Goal: Information Seeking & Learning: Learn about a topic

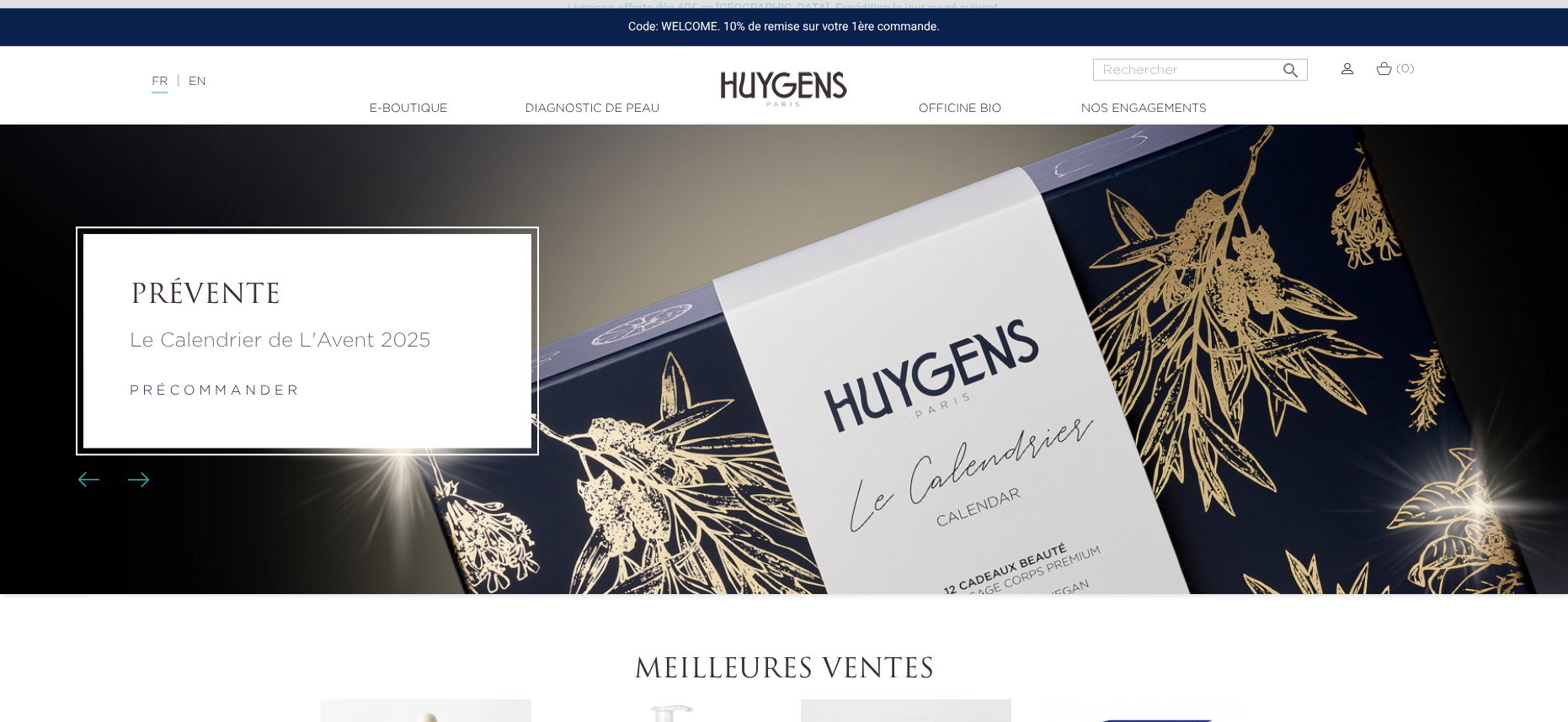
scroll to position [54, 0]
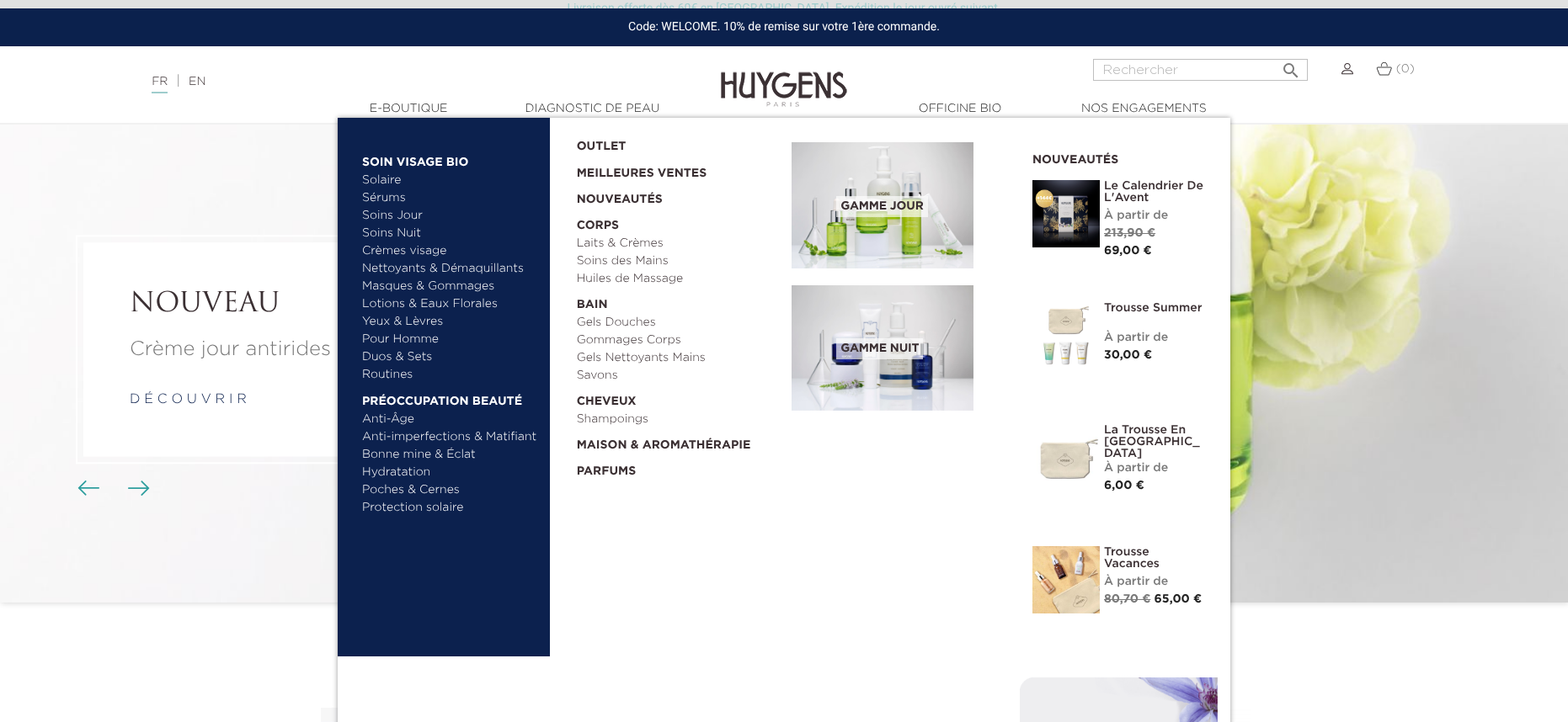
click at [452, 270] on link "Nettoyants & Démaquillants" at bounding box center [450, 269] width 176 height 18
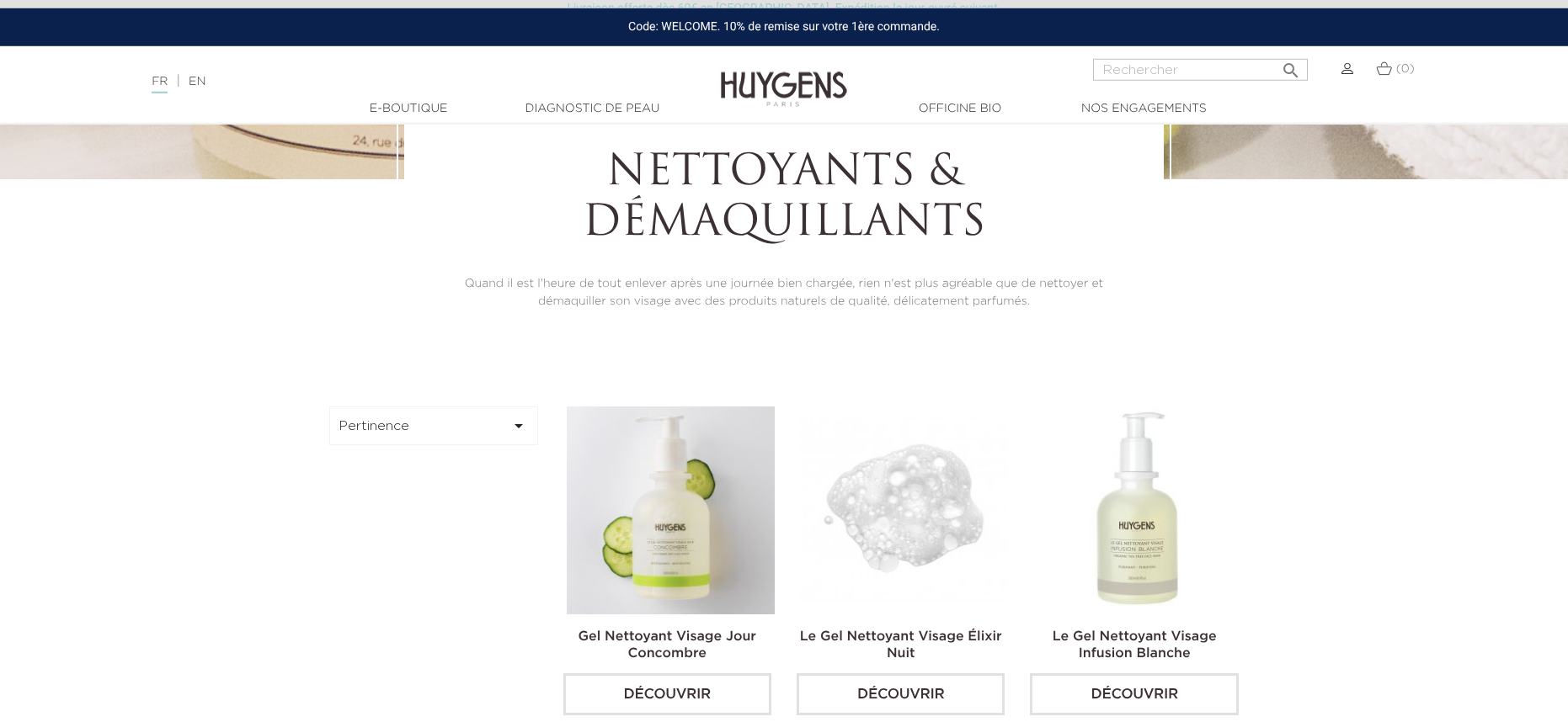
scroll to position [337, 0]
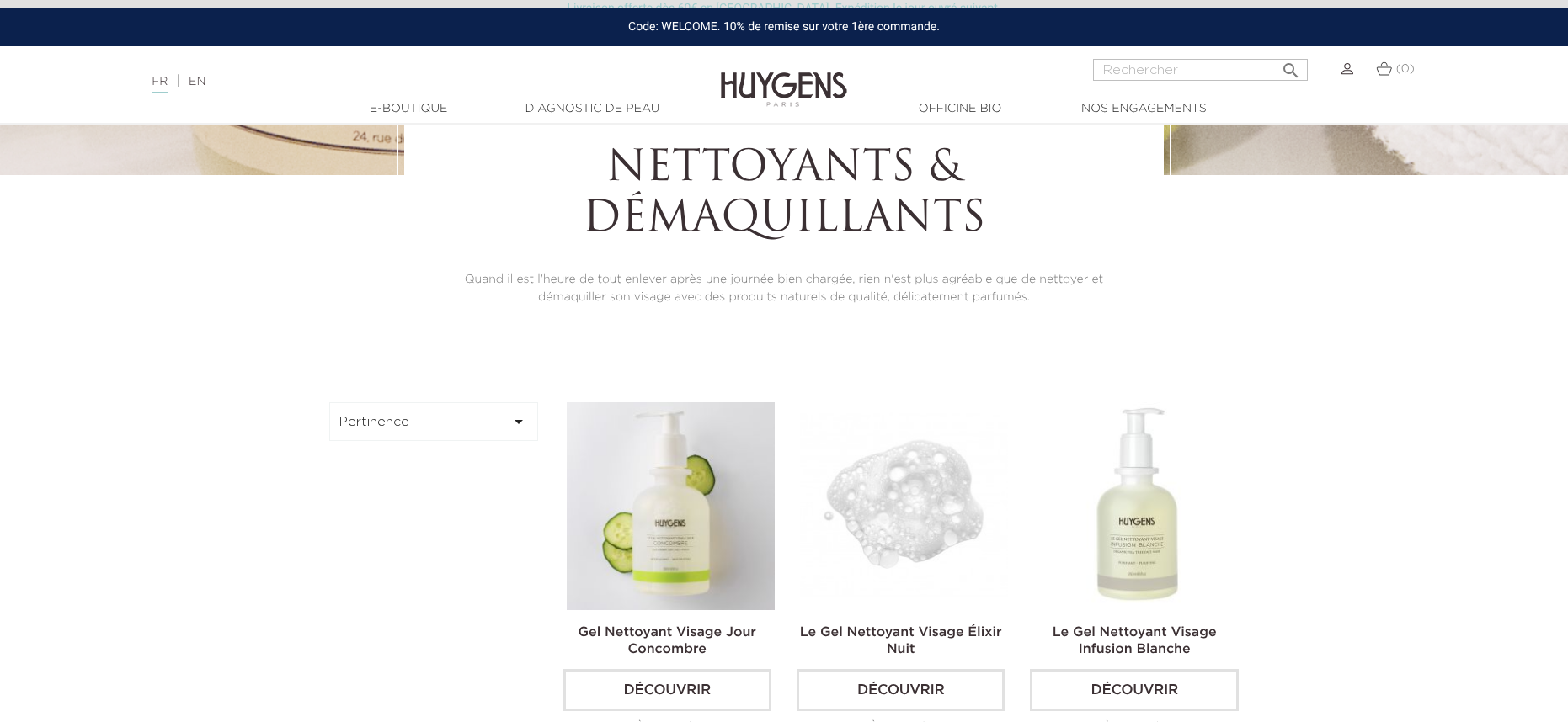
click at [908, 547] on img at bounding box center [904, 506] width 208 height 208
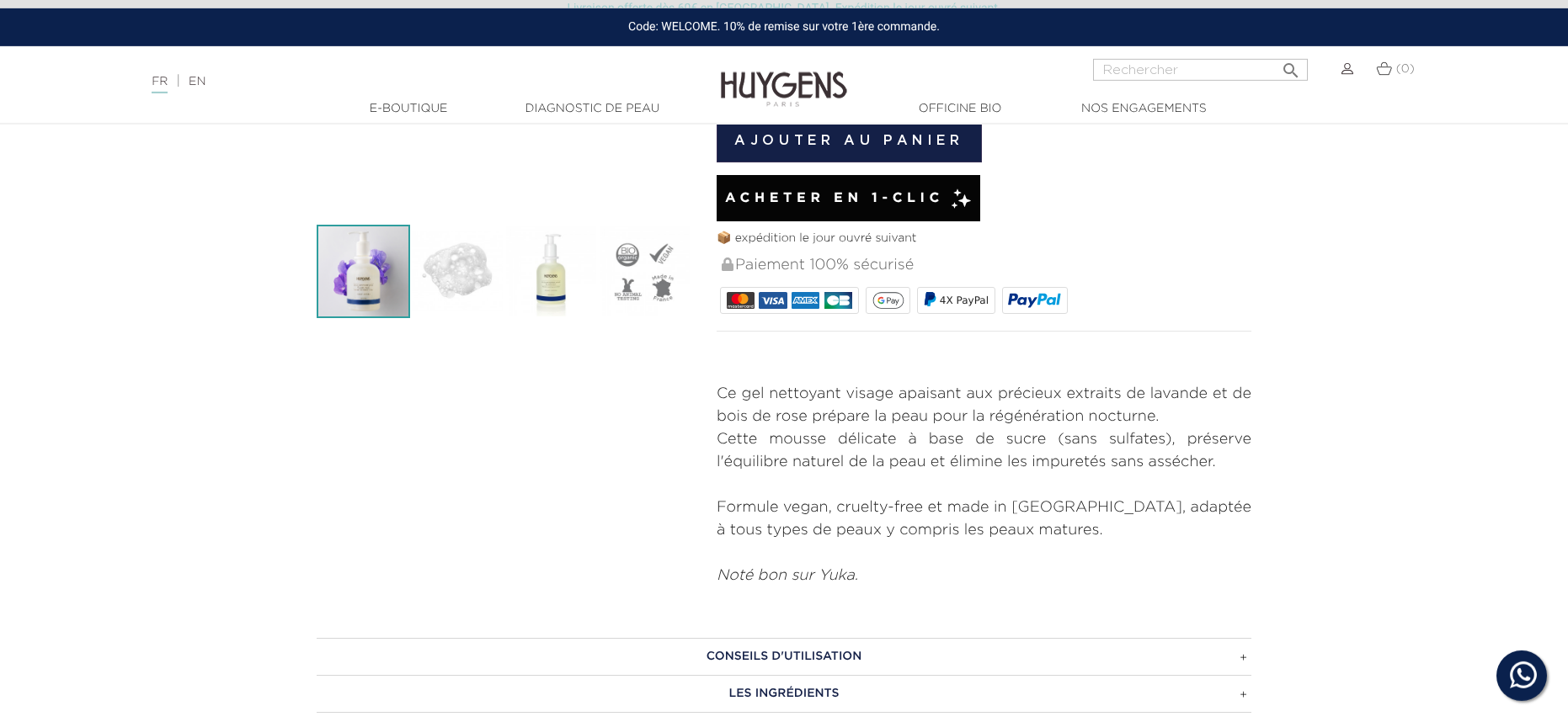
scroll to position [458, 0]
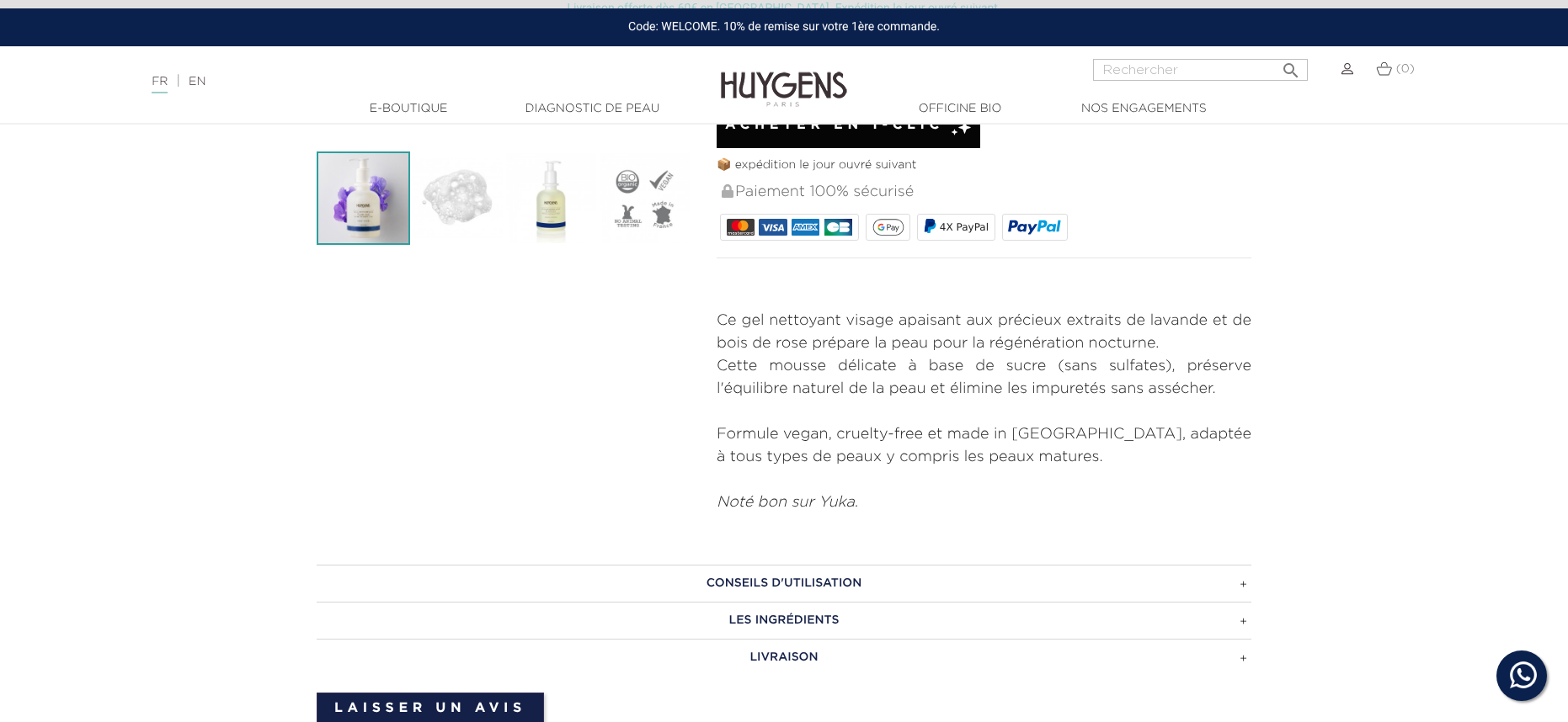
click at [901, 592] on h3 "CONSEILS D'UTILISATION" at bounding box center [784, 583] width 934 height 37
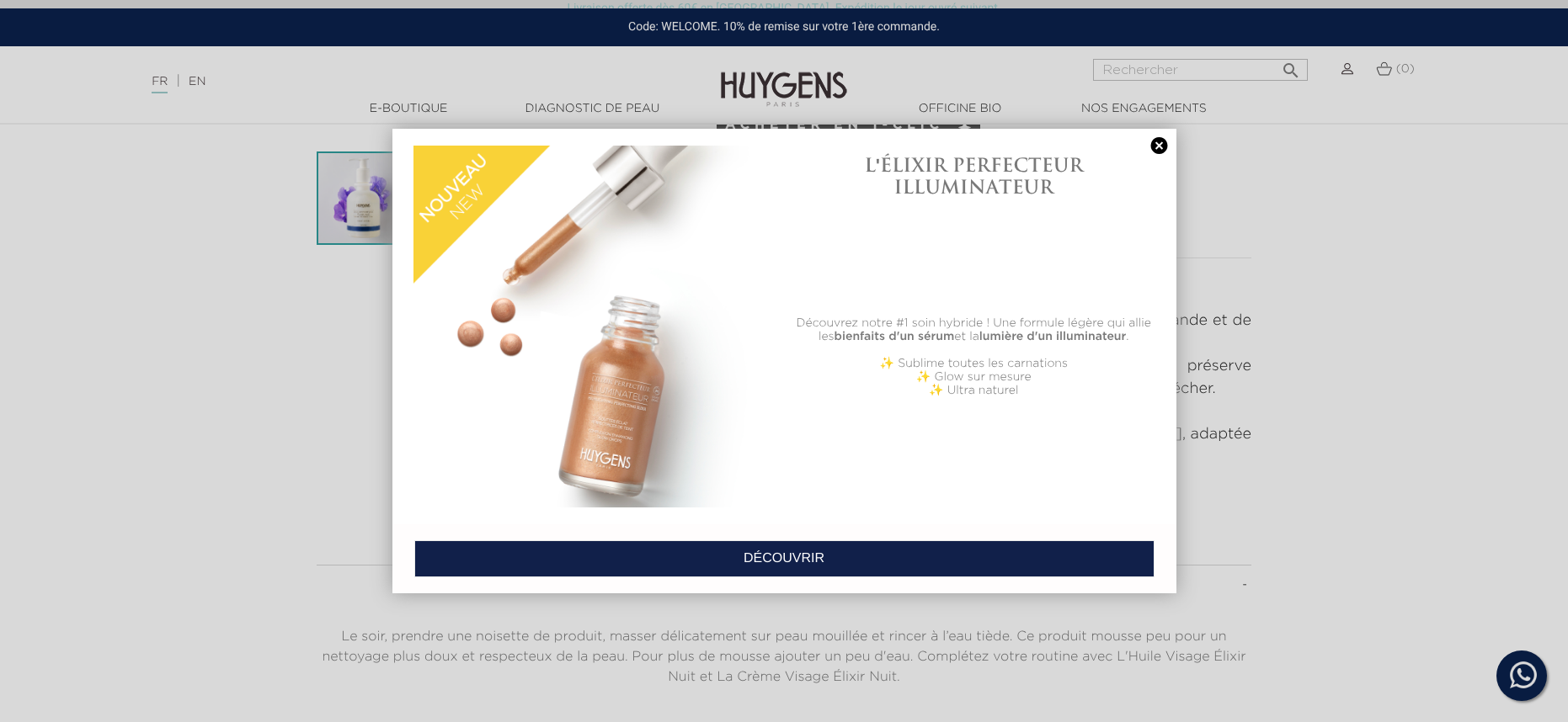
click at [1161, 144] on link at bounding box center [1159, 146] width 24 height 18
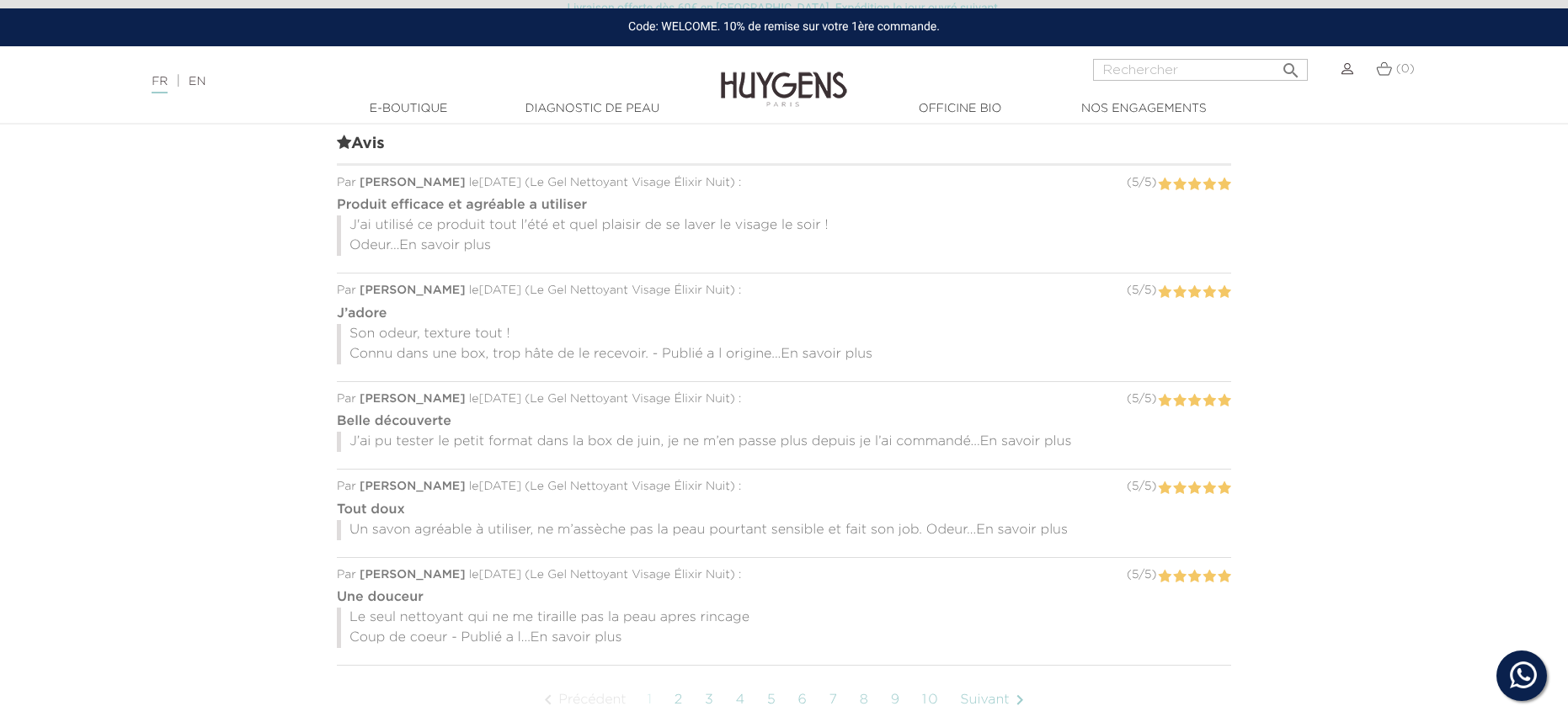
scroll to position [1374, 0]
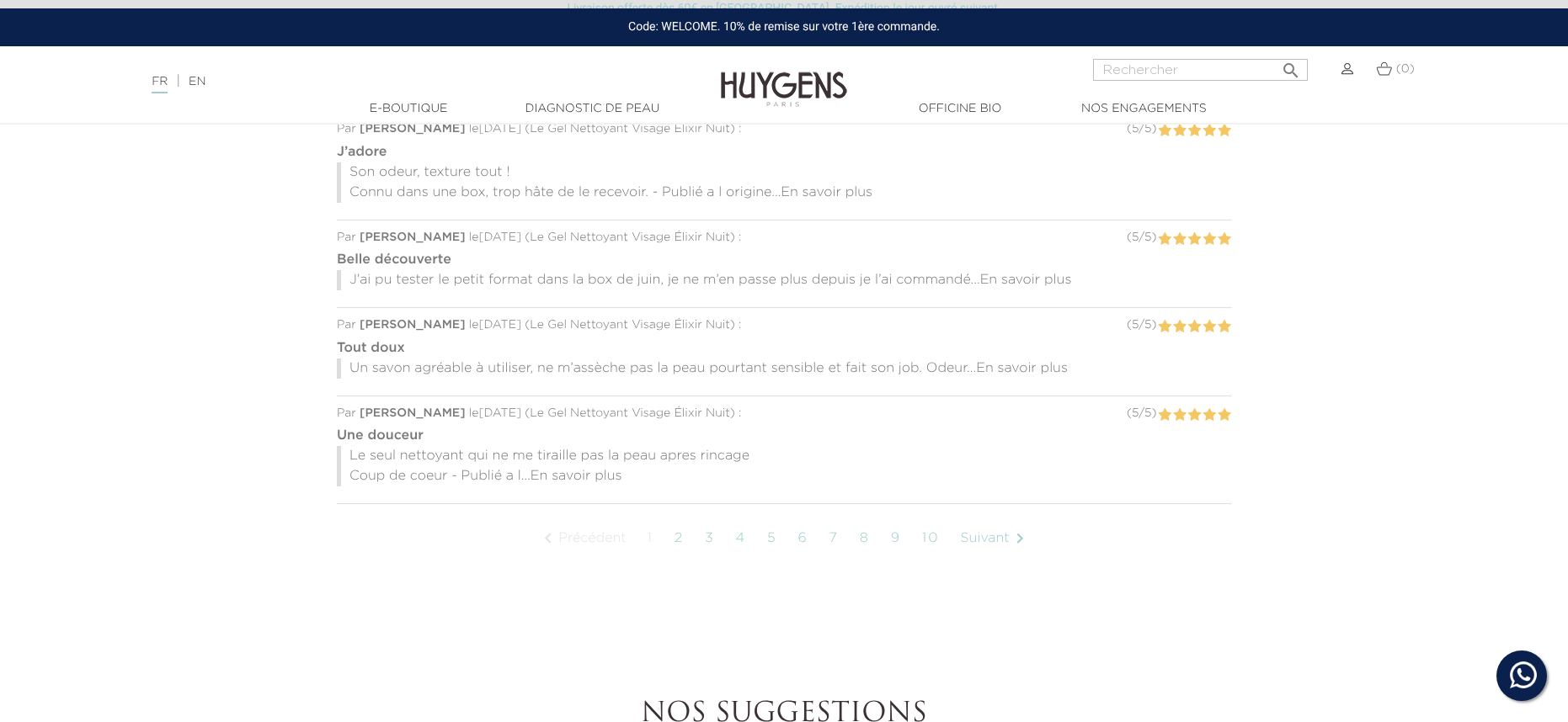
click at [683, 541] on link "2" at bounding box center [679, 539] width 26 height 42
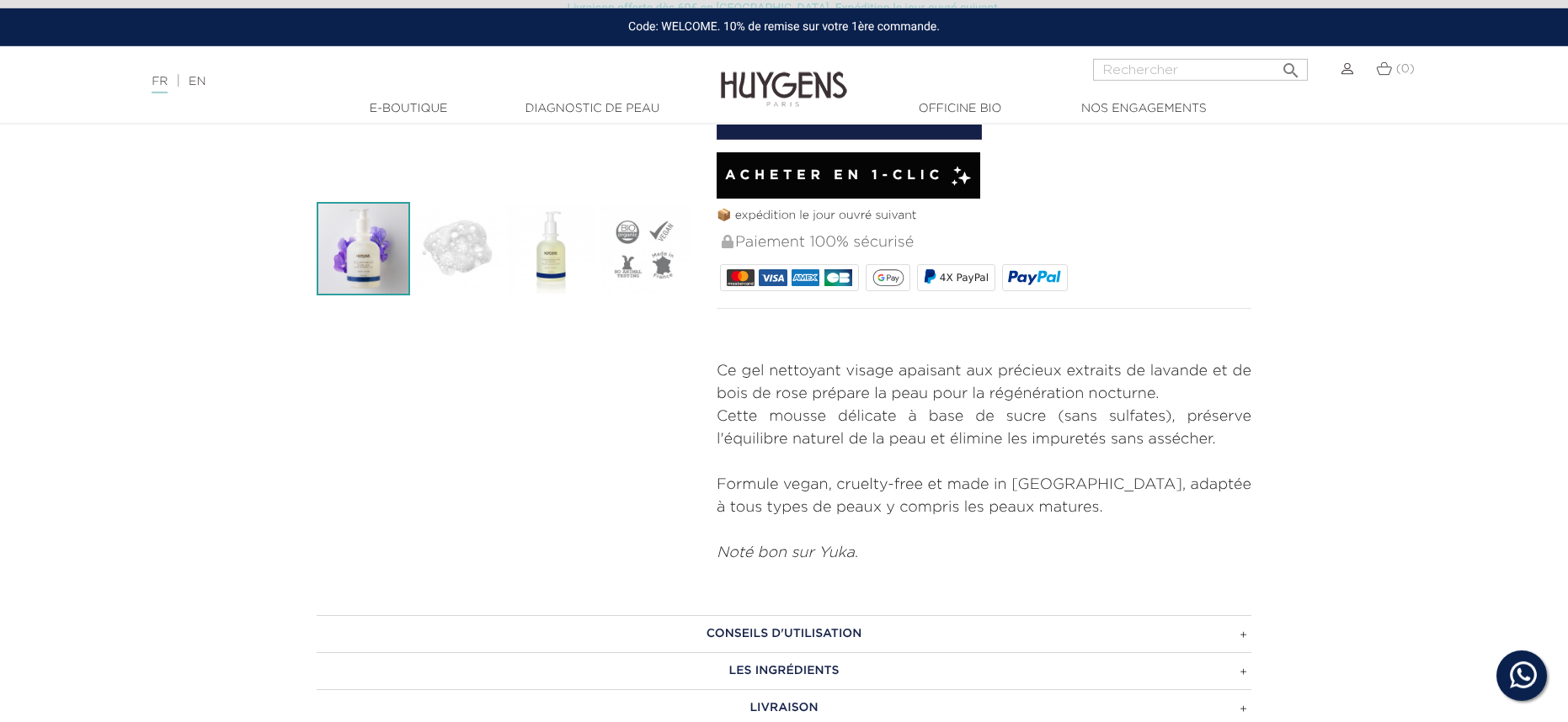
scroll to position [461, 0]
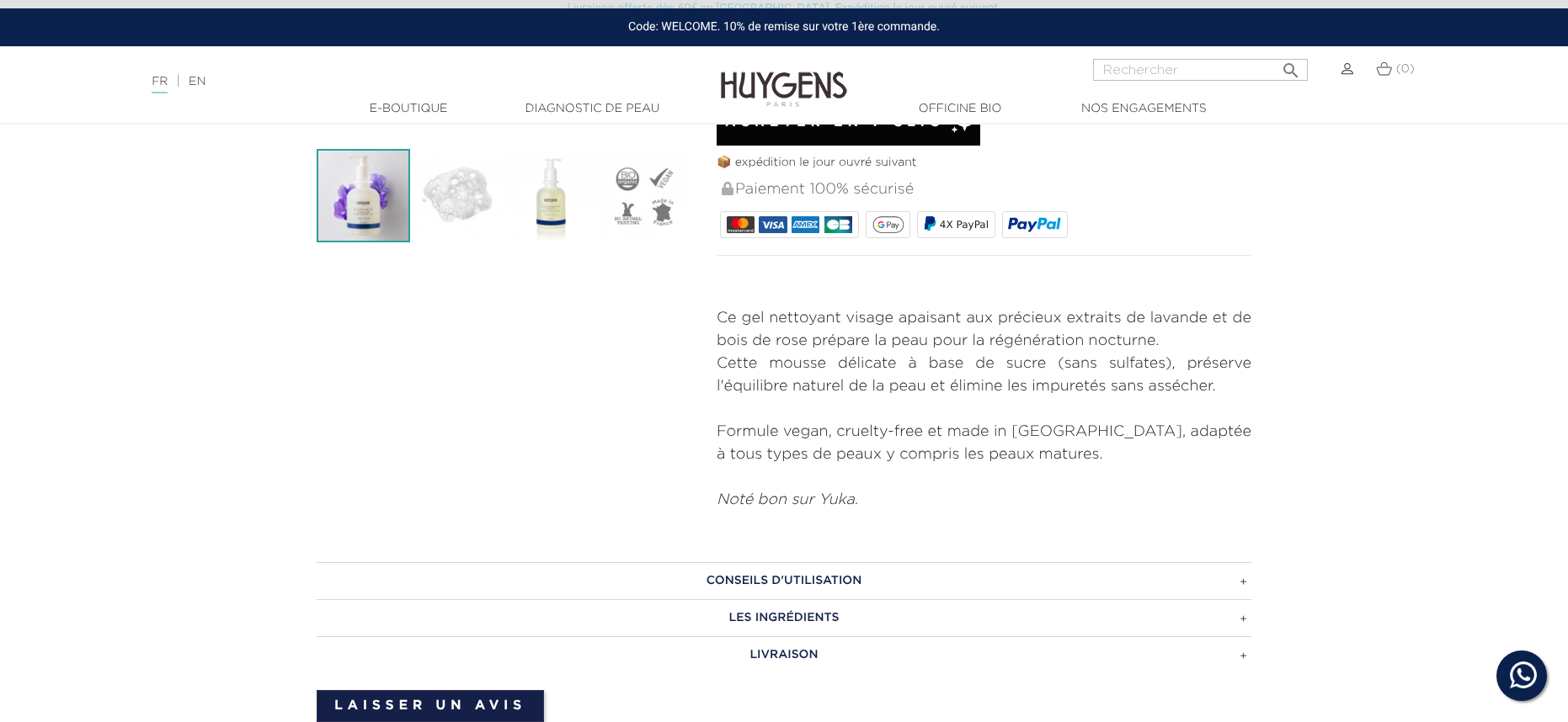
click at [833, 578] on h3 "CONSEILS D'UTILISATION" at bounding box center [784, 581] width 934 height 37
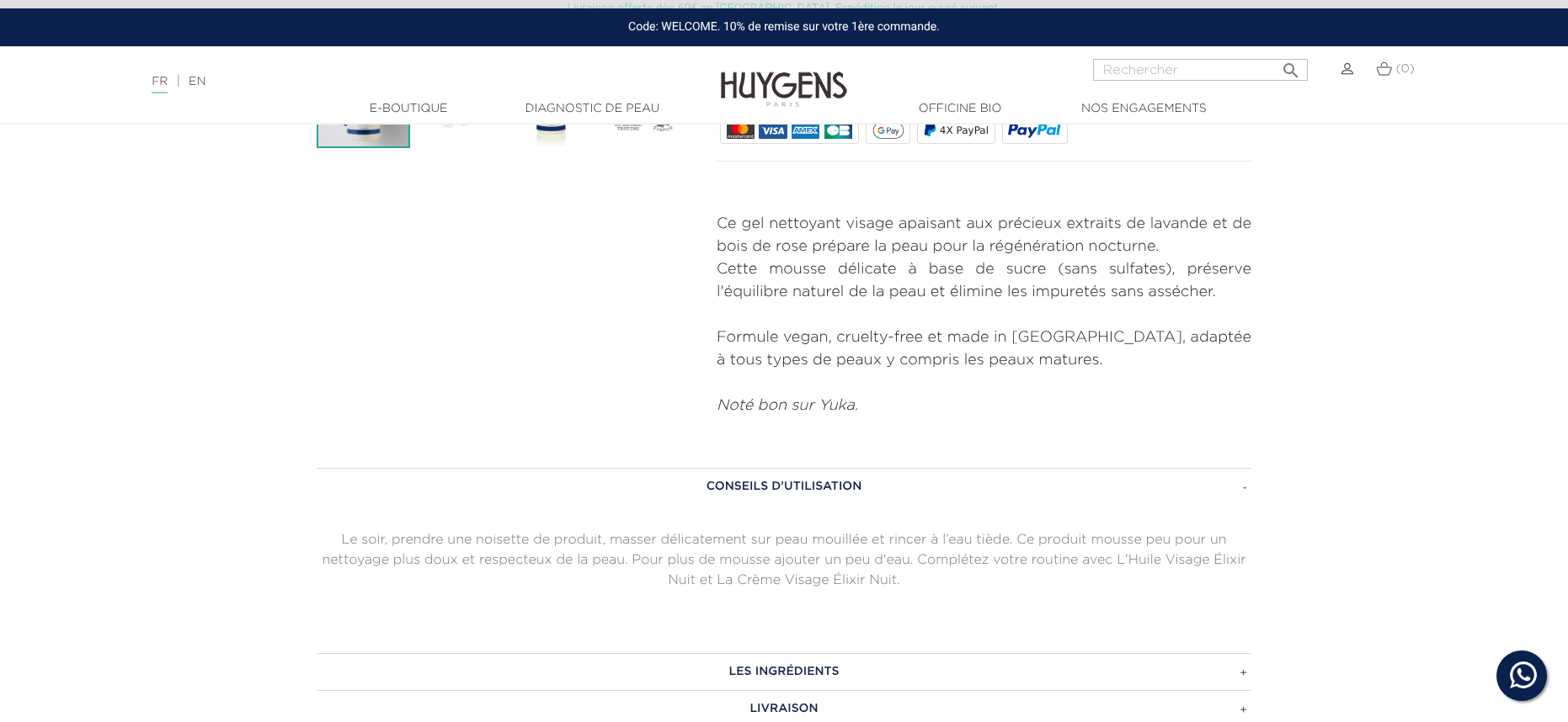
scroll to position [811, 0]
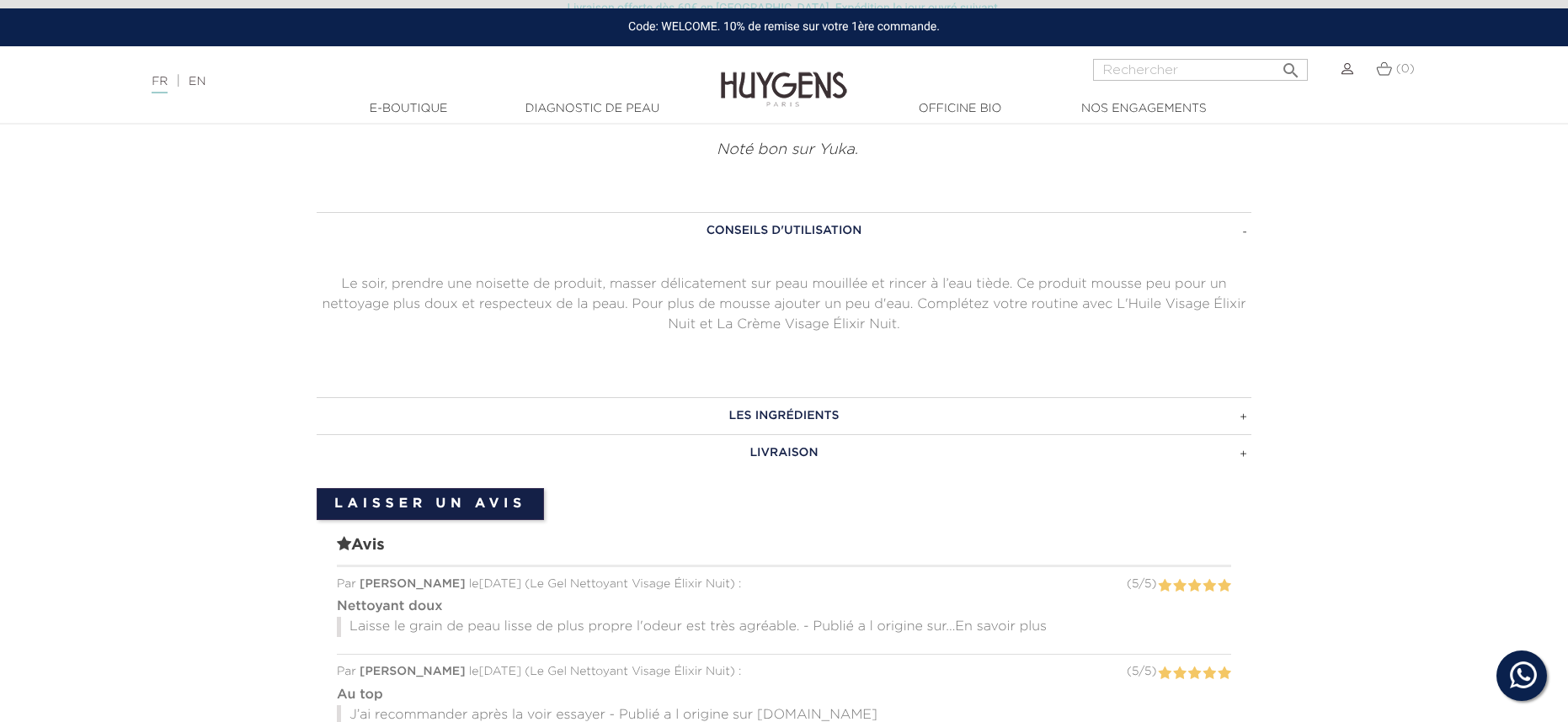
click at [816, 424] on h3 "LES INGRÉDIENTS" at bounding box center [784, 416] width 934 height 37
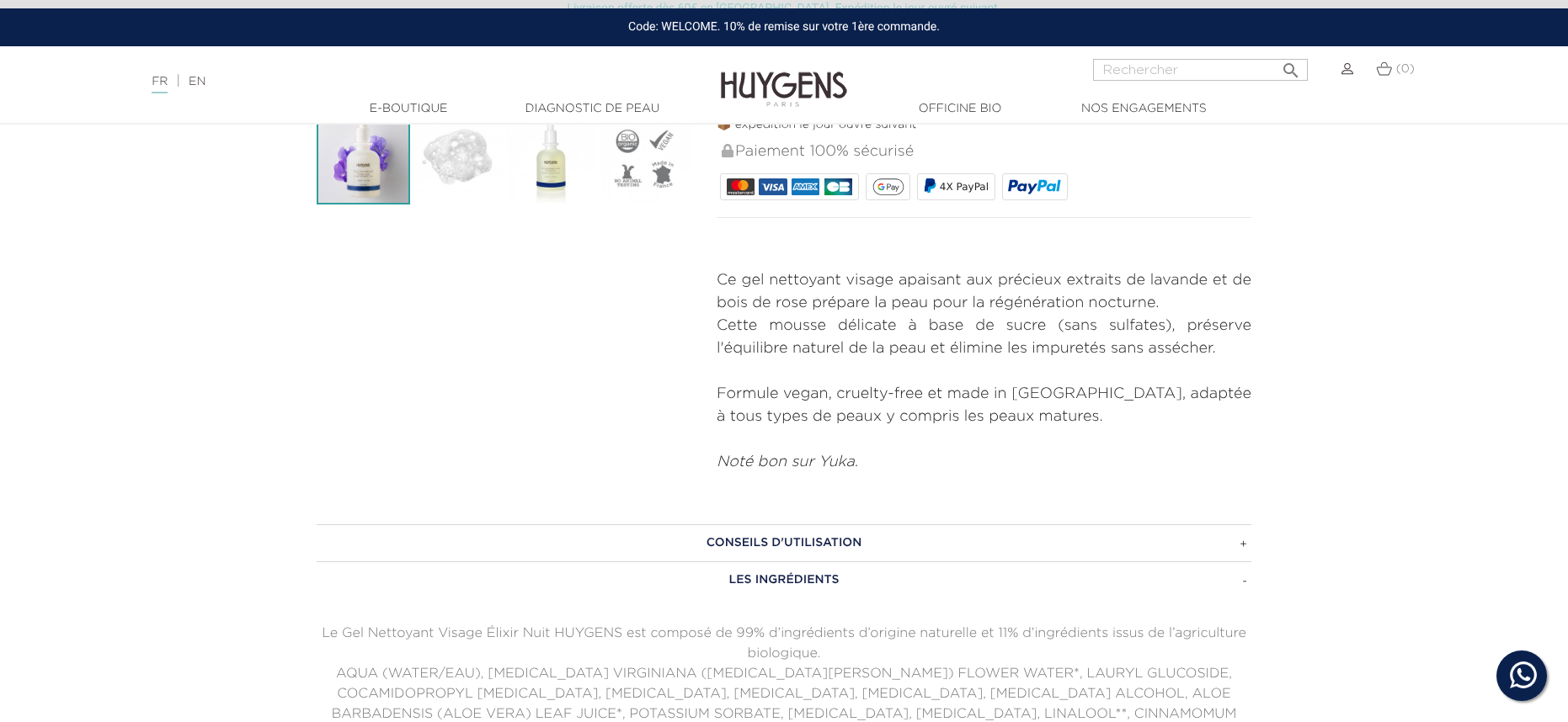
scroll to position [350, 0]
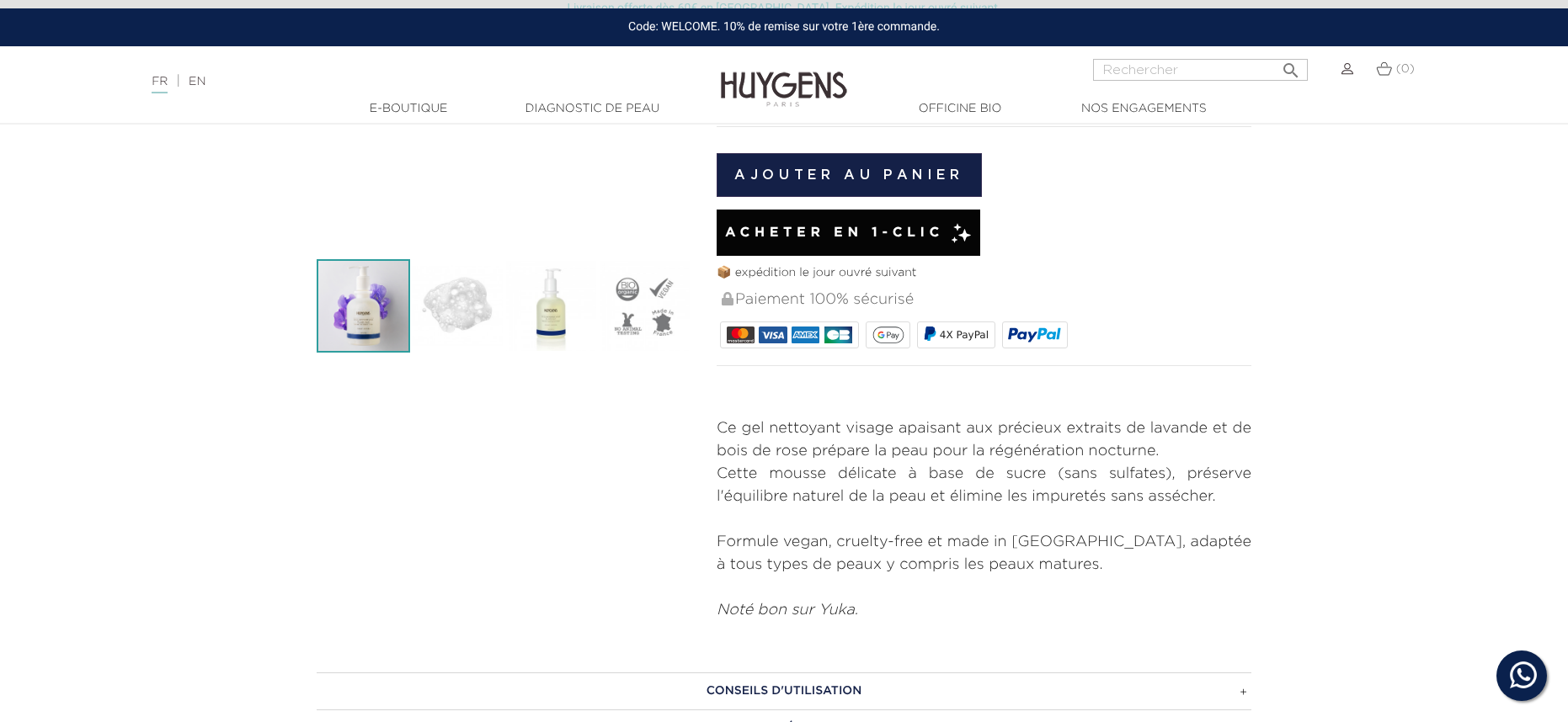
click at [464, 307] on img at bounding box center [456, 306] width 94 height 94
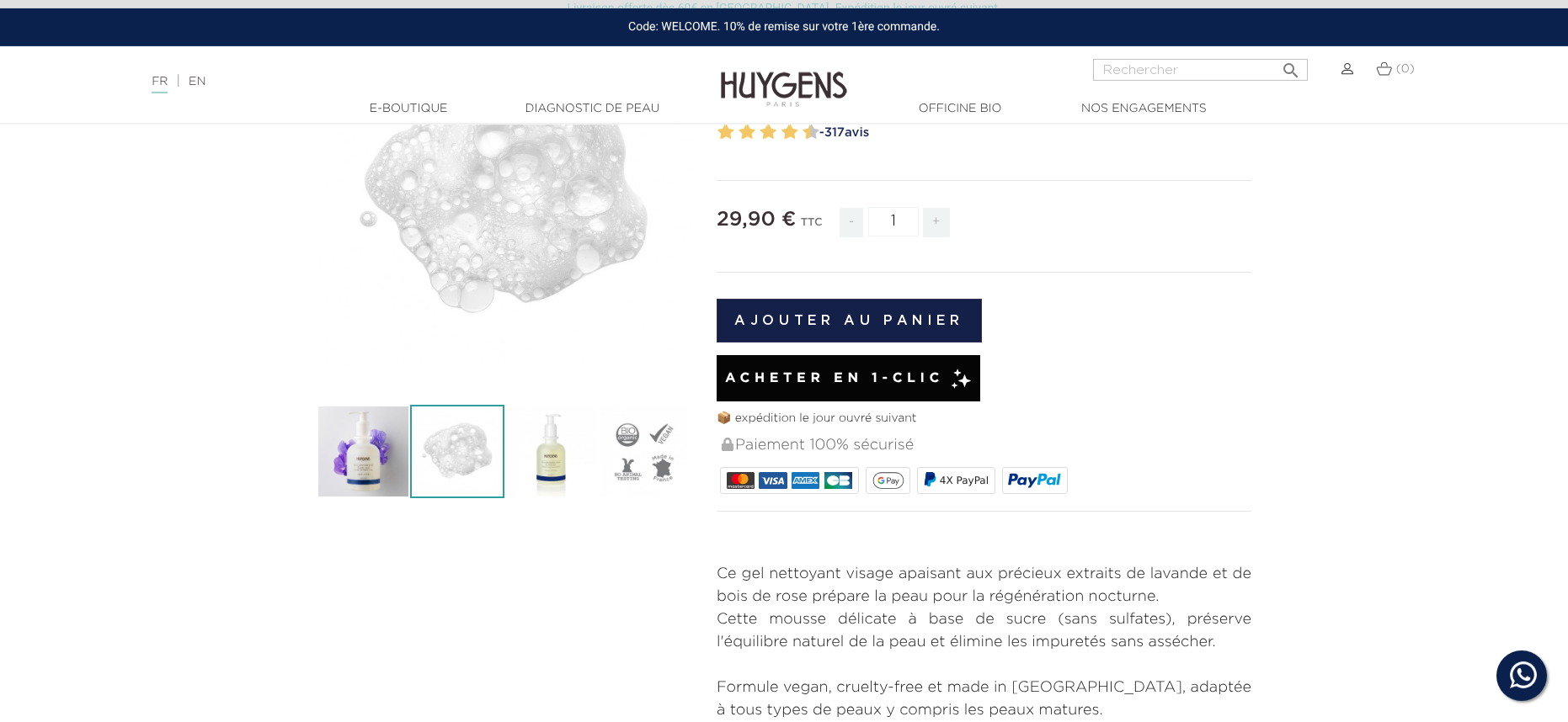
scroll to position [175, 0]
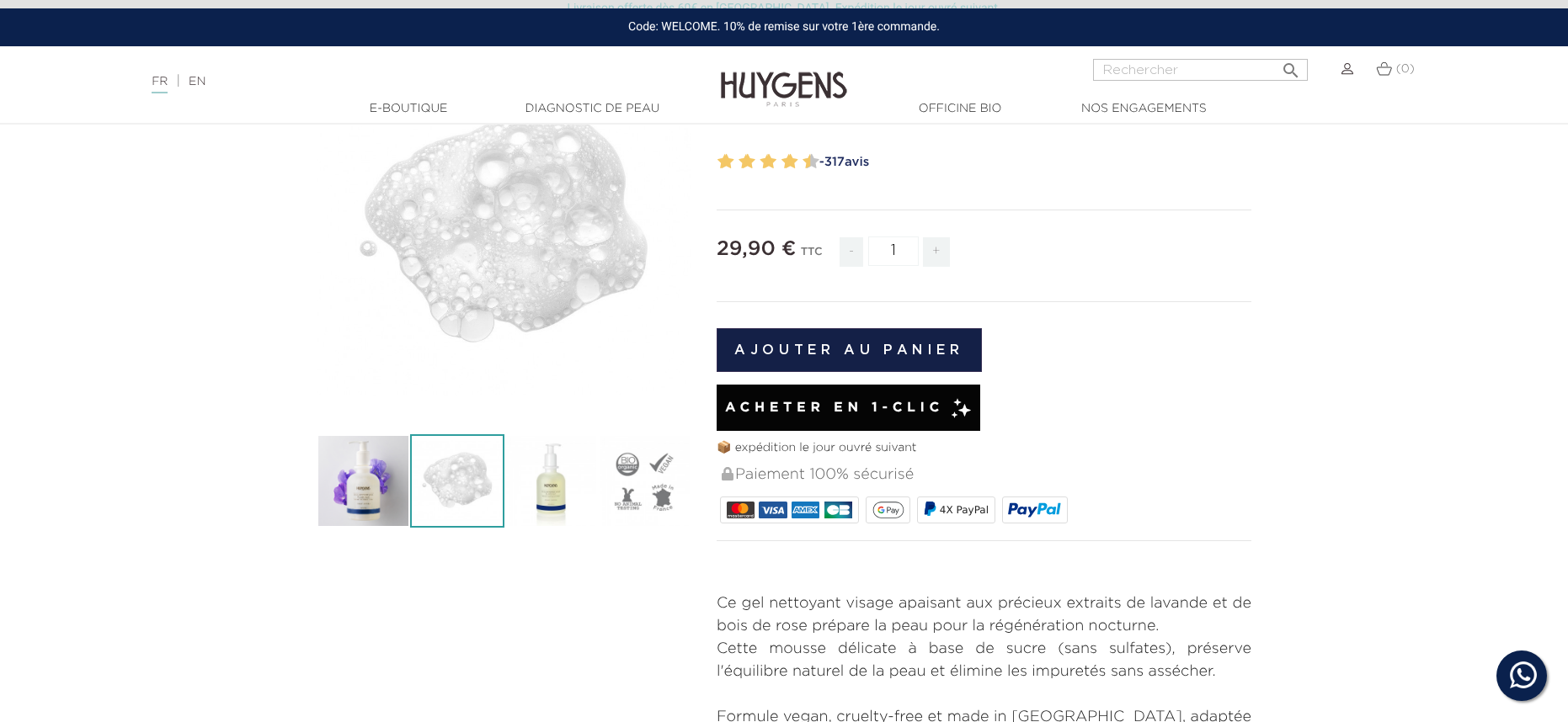
click at [541, 447] on img at bounding box center [551, 481] width 94 height 94
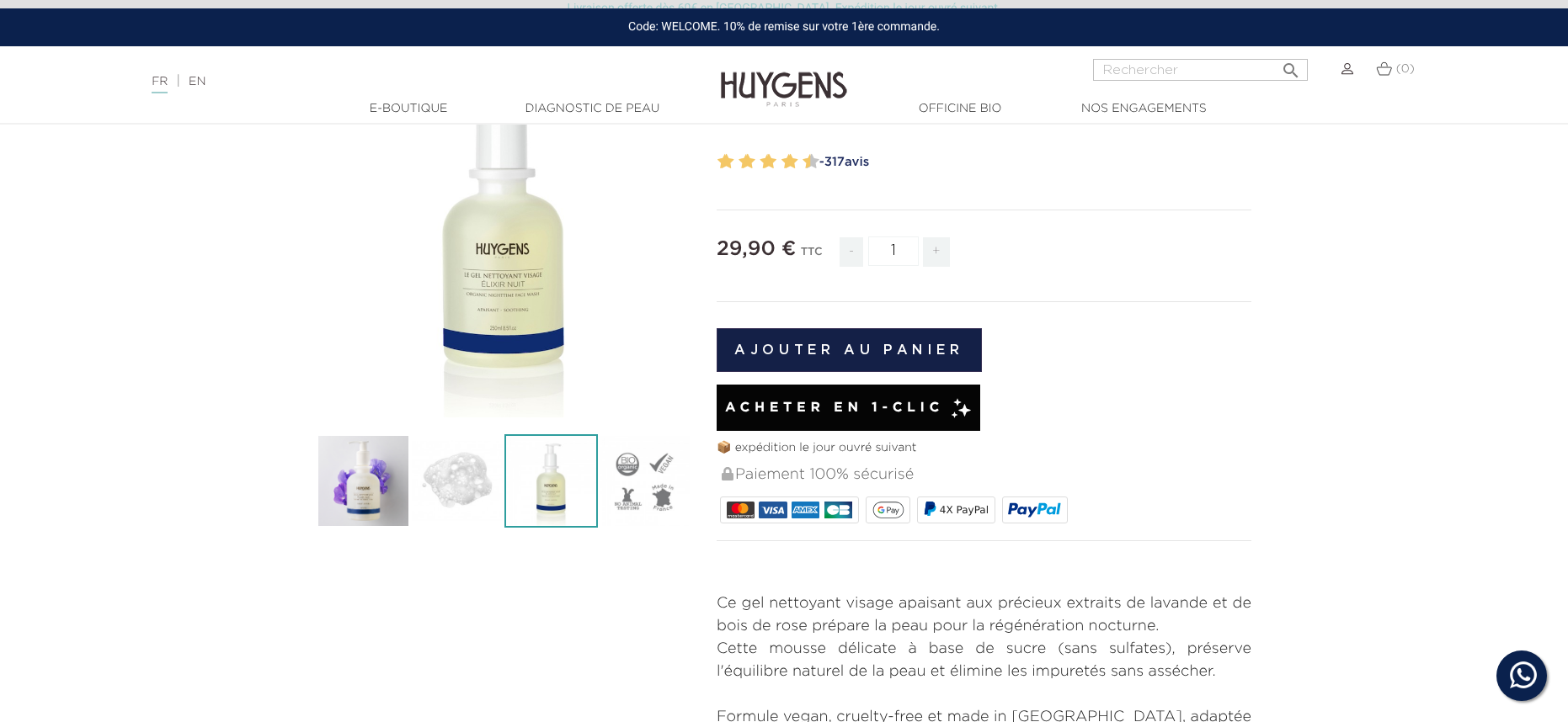
click at [628, 485] on img at bounding box center [644, 481] width 94 height 94
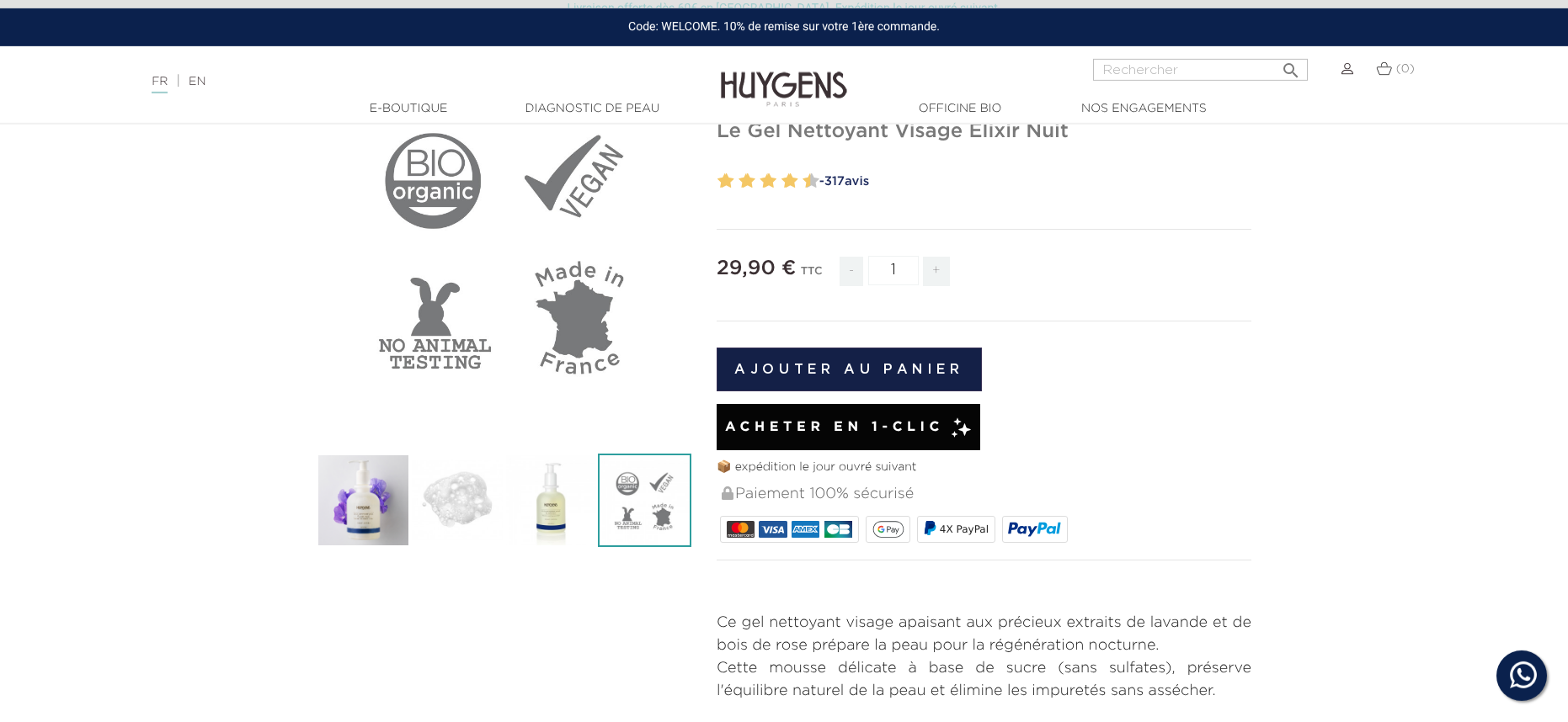
scroll to position [121, 0]
